Goal: Check status

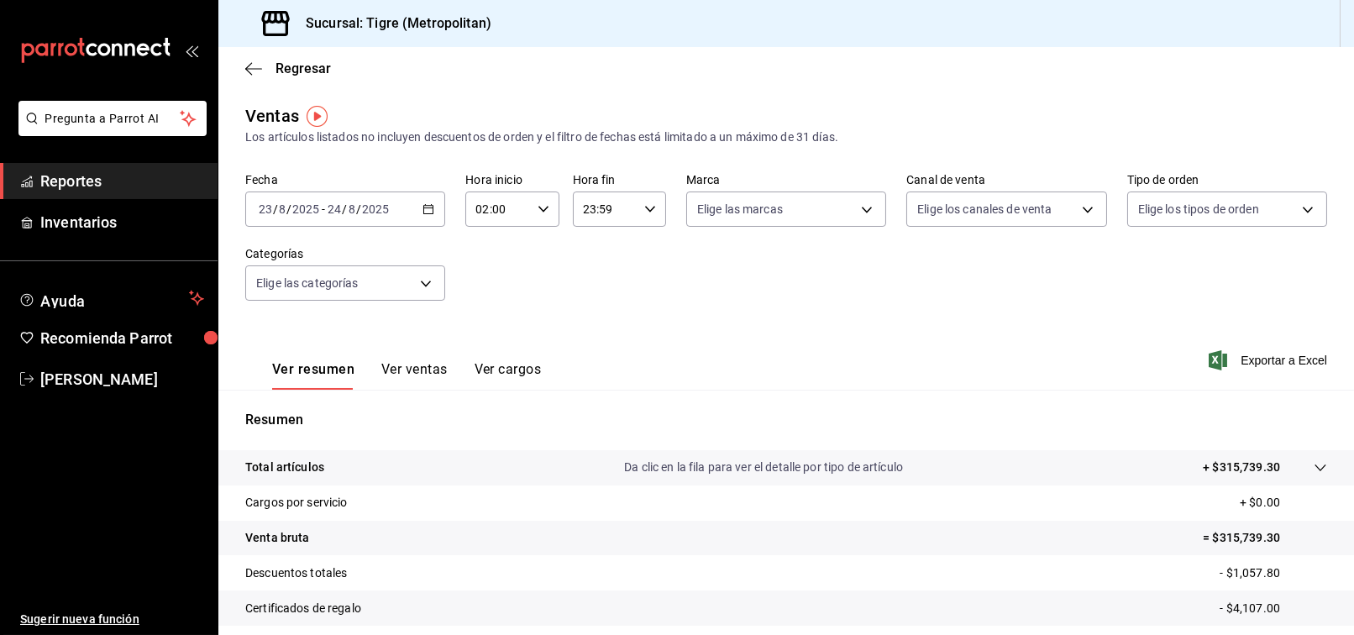
click at [424, 207] on \(Stroke\) "button" at bounding box center [428, 207] width 9 height 1
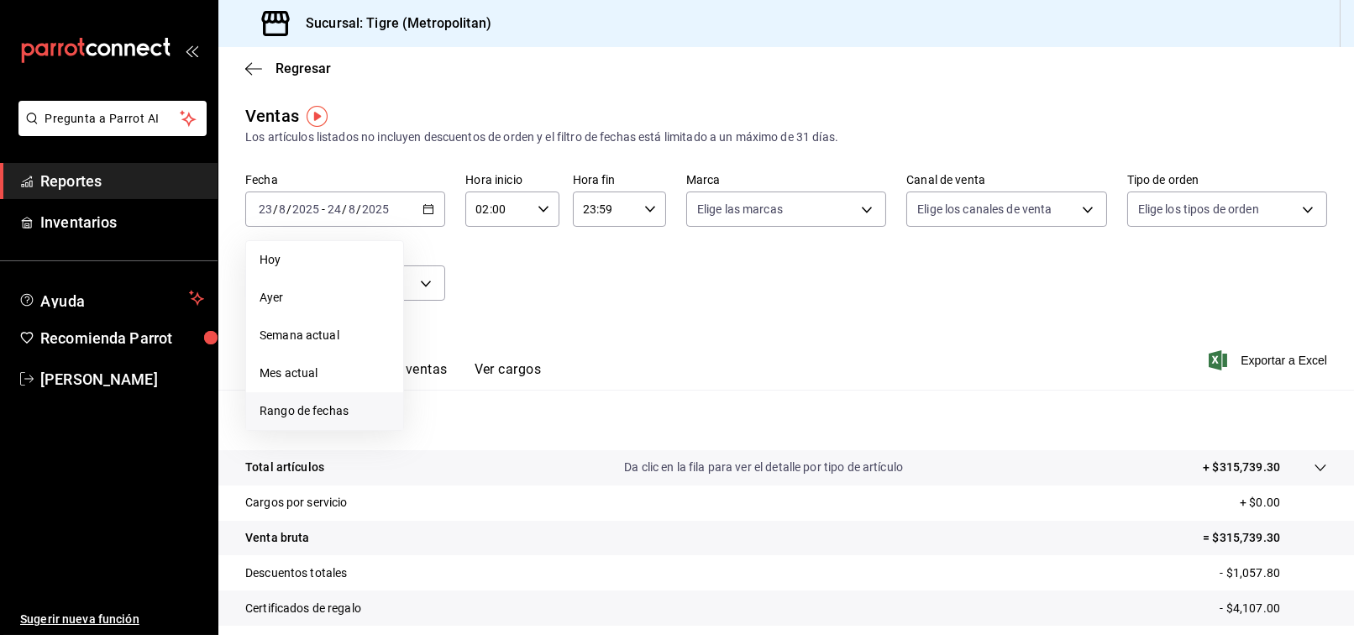
click at [312, 409] on span "Rango de fechas" at bounding box center [325, 411] width 130 height 18
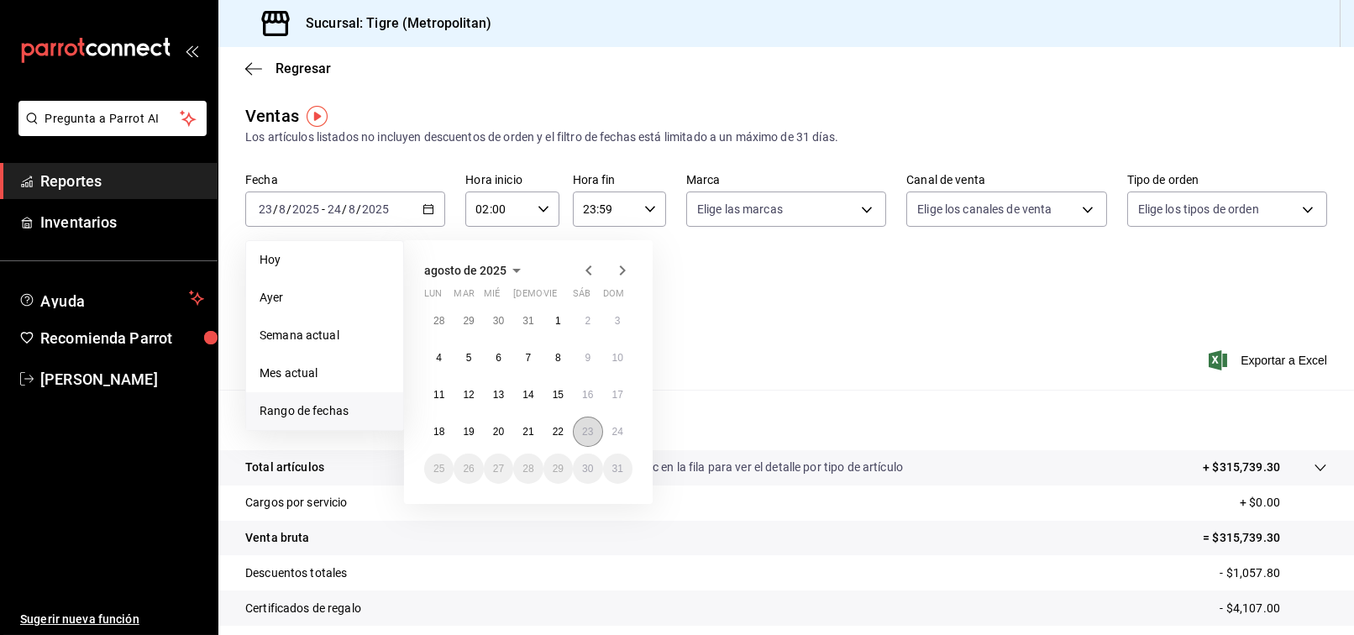
click at [591, 436] on abbr "23" at bounding box center [587, 432] width 11 height 12
click at [615, 433] on abbr "24" at bounding box center [617, 432] width 11 height 12
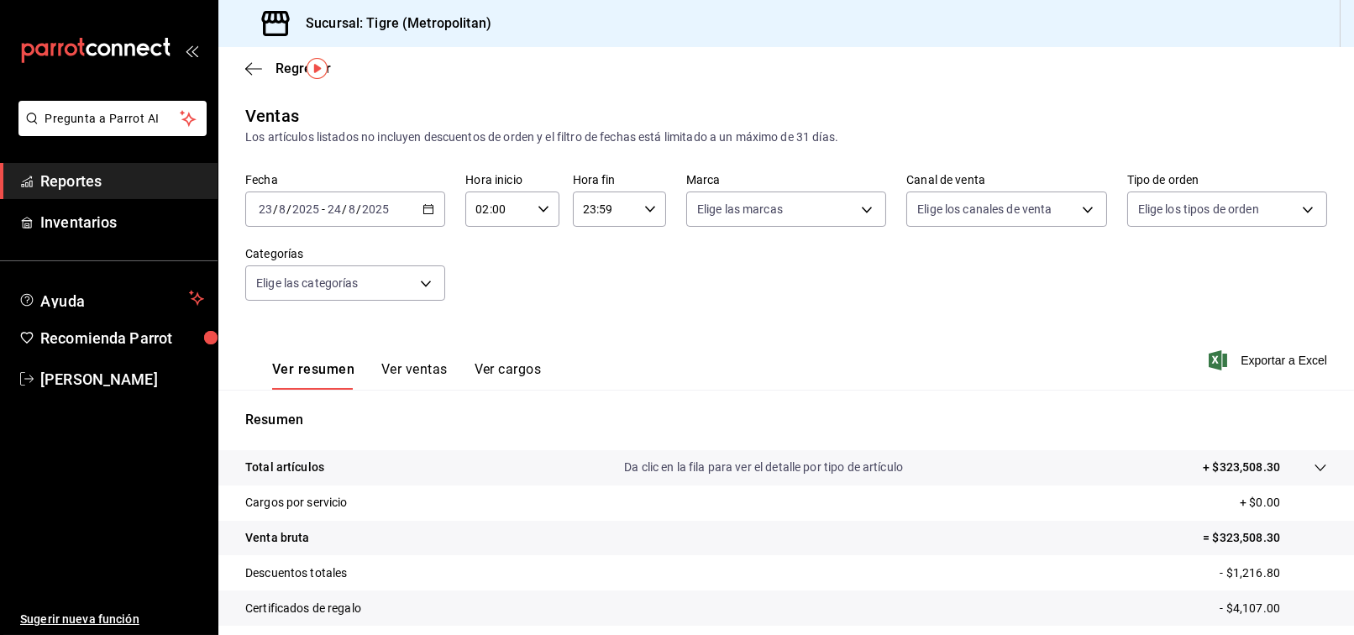
scroll to position [169, 0]
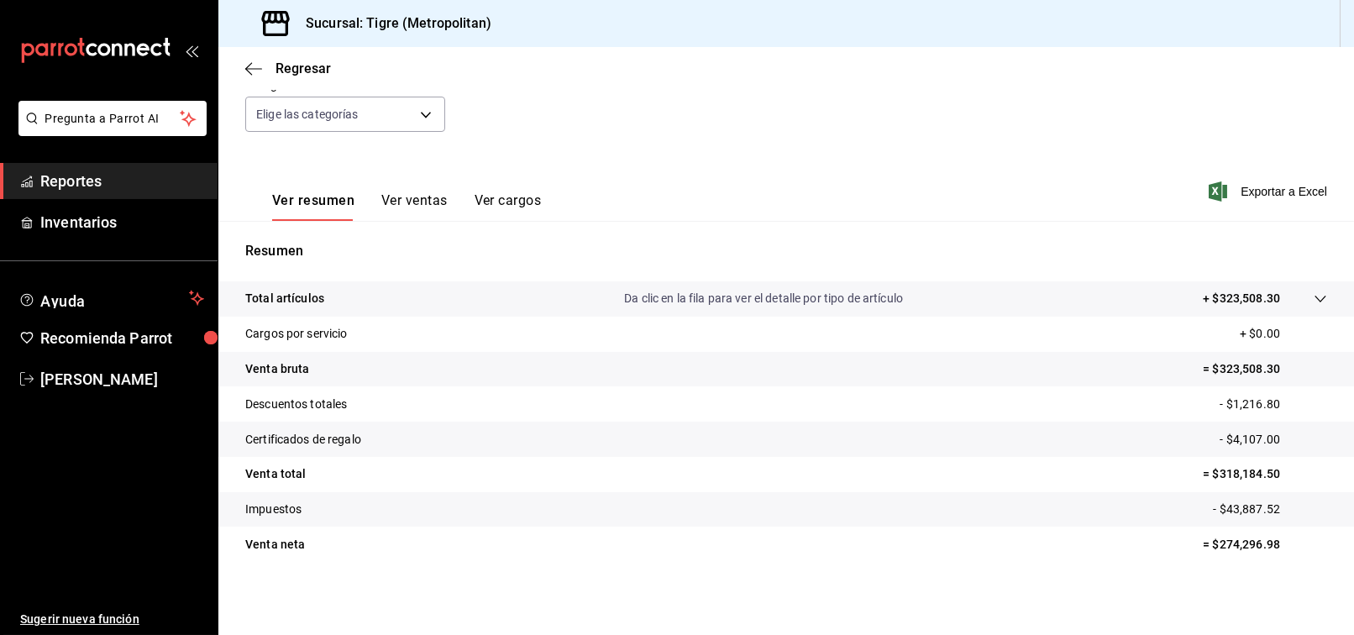
click at [1226, 477] on p "= $318,184.50" at bounding box center [1265, 474] width 124 height 18
click at [88, 391] on link "[PERSON_NAME]" at bounding box center [109, 379] width 218 height 36
